Goal: Communication & Community: Answer question/provide support

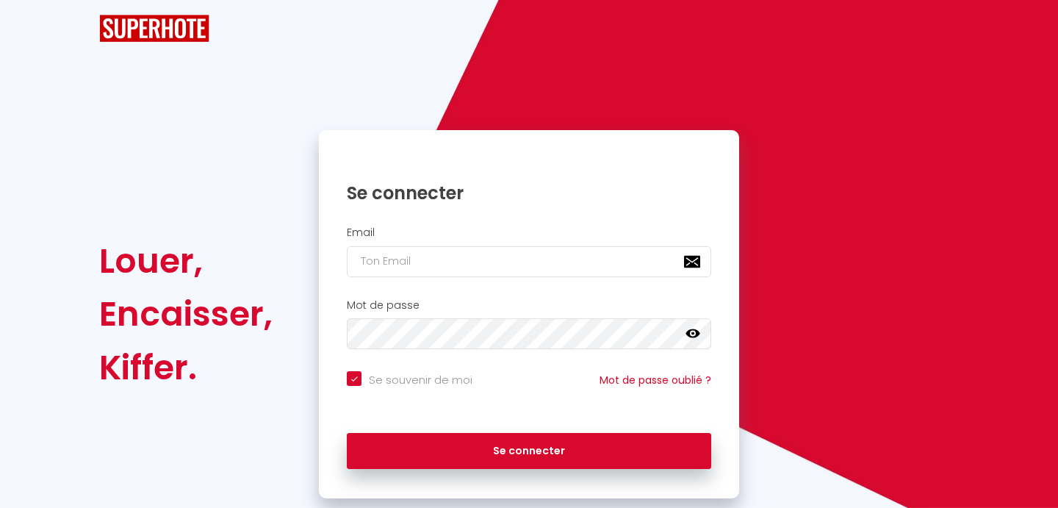
checkbox input "true"
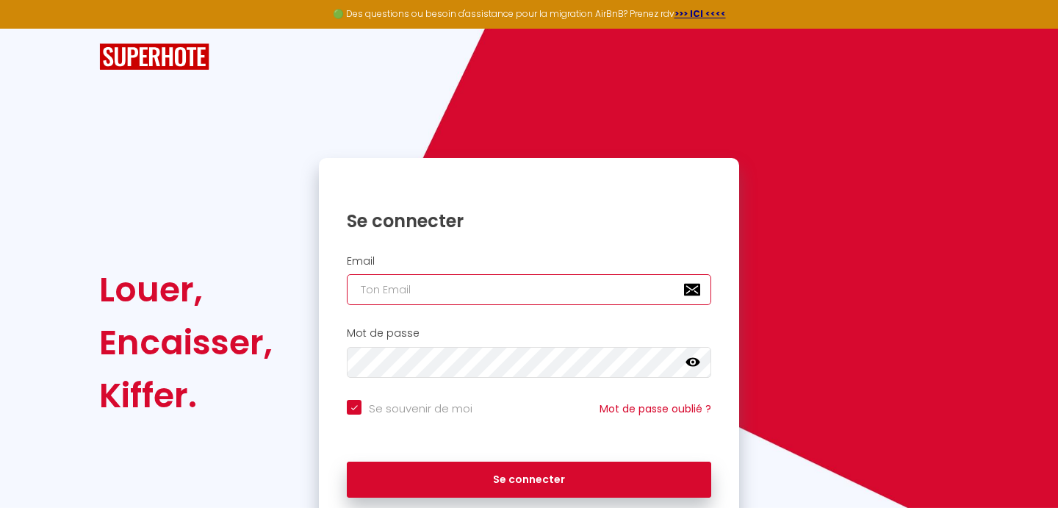
click at [433, 288] on input "email" at bounding box center [529, 289] width 364 height 31
type input "[PERSON_NAME][EMAIL_ADDRESS][DOMAIN_NAME]"
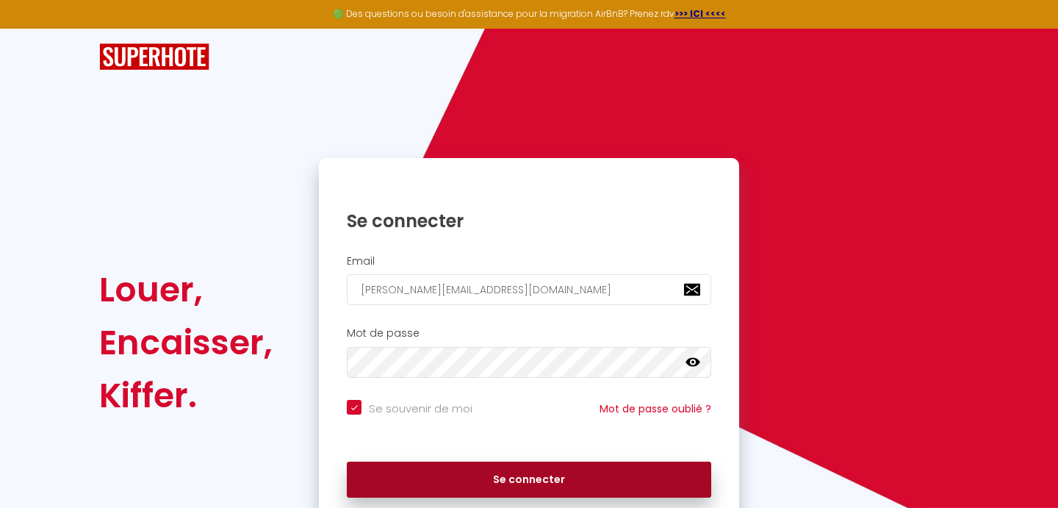
click at [603, 461] on button "Se connecter" at bounding box center [529, 479] width 364 height 37
checkbox input "true"
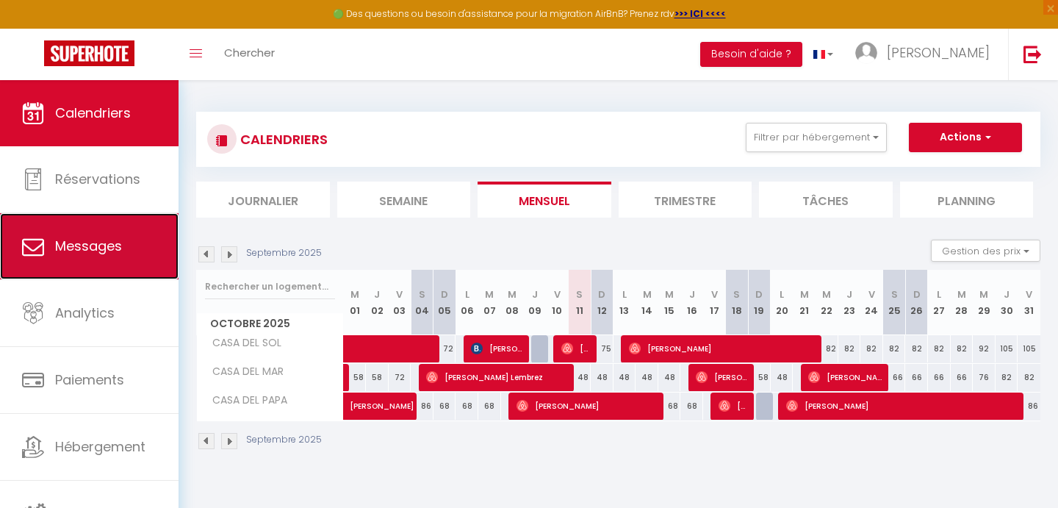
click at [112, 239] on span "Messages" at bounding box center [88, 246] width 67 height 18
select select "message"
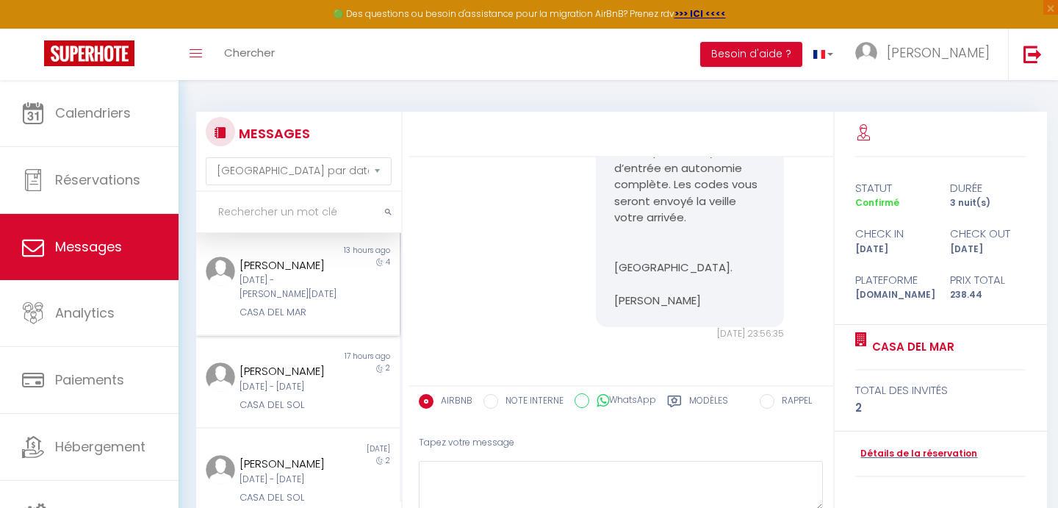
scroll to position [124, 0]
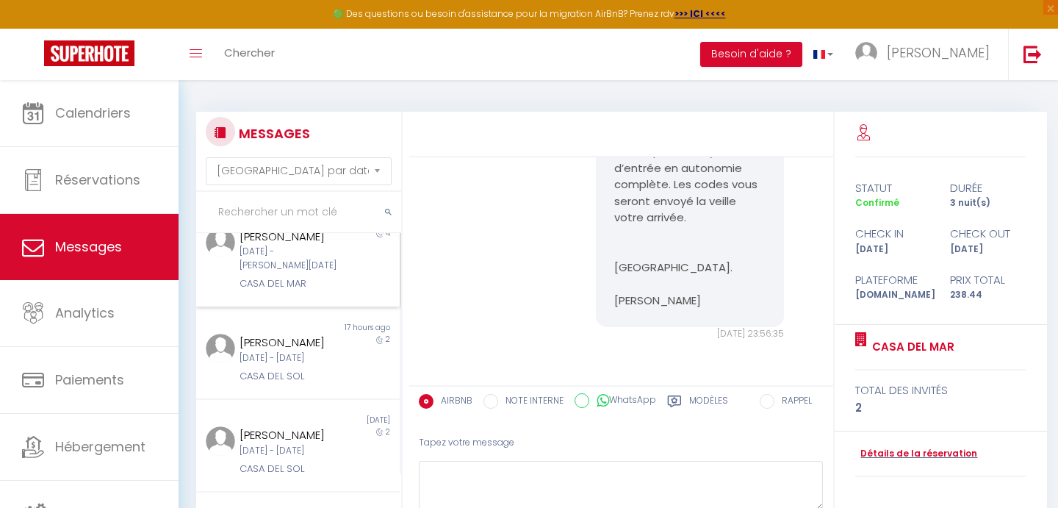
click at [261, 351] on div "[PERSON_NAME]" at bounding box center [289, 343] width 99 height 18
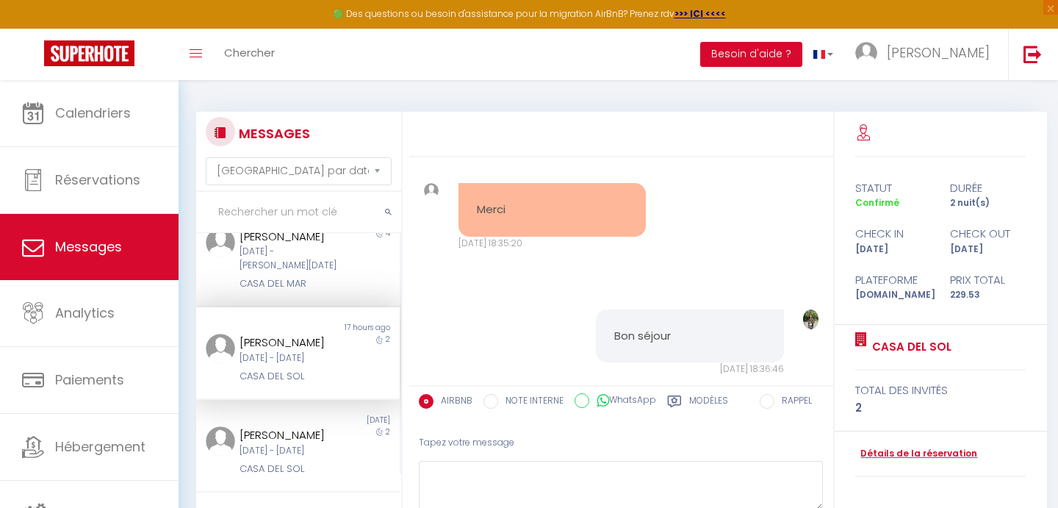
scroll to position [3260, 0]
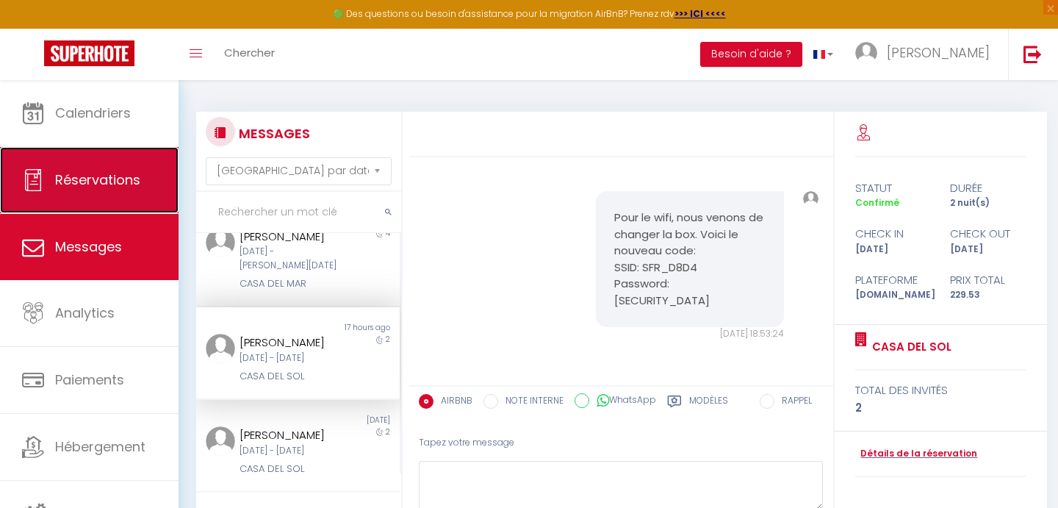
click at [90, 198] on link "Réservations" at bounding box center [89, 180] width 179 height 66
